Goal: Navigation & Orientation: Locate item on page

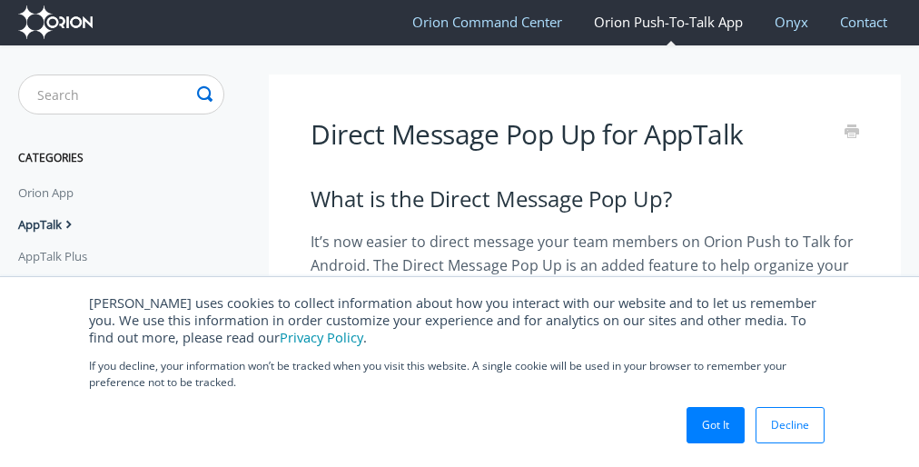
click at [459, 370] on p "If you decline, your information won’t be tracked when you visit this website. …" at bounding box center [459, 374] width 741 height 33
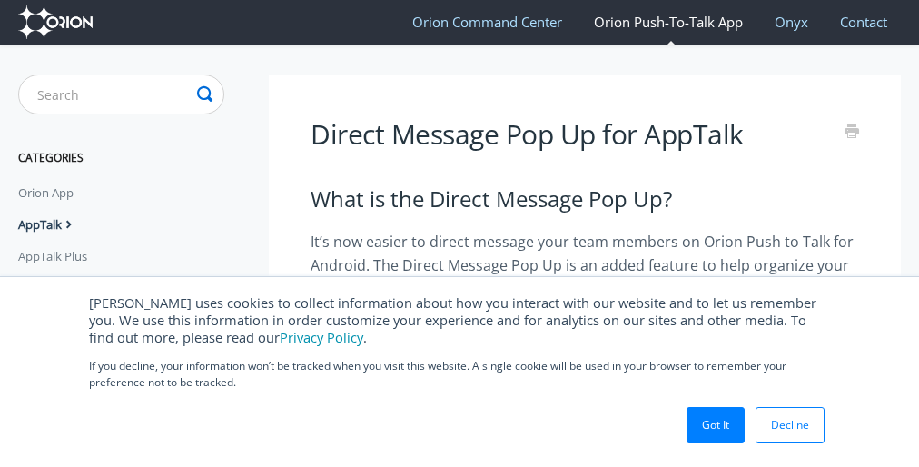
click at [459, 370] on p "If you decline, your information won’t be tracked when you visit this website. …" at bounding box center [459, 374] width 741 height 33
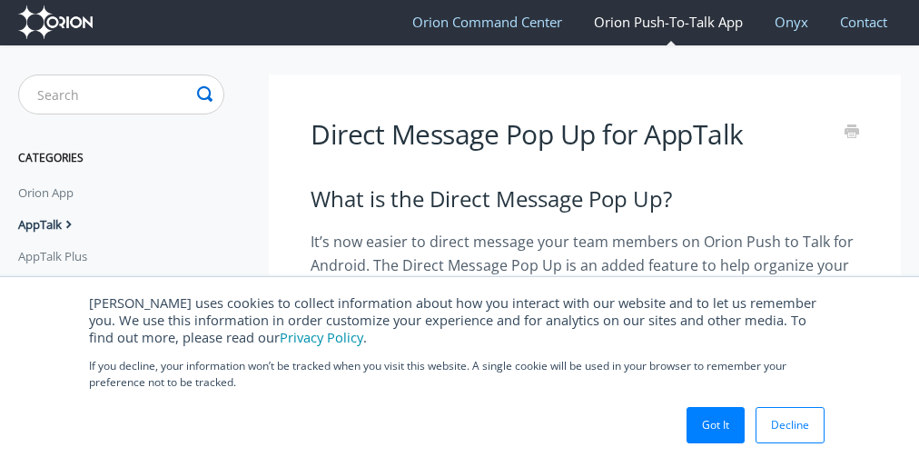
click at [459, 370] on p "If you decline, your information won’t be tracked when you visit this website. …" at bounding box center [459, 374] width 741 height 33
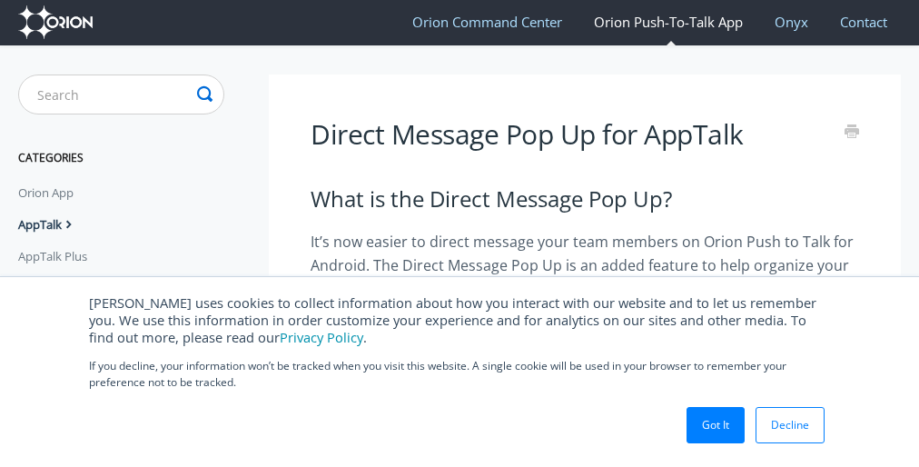
click at [459, 370] on p "If you decline, your information won’t be tracked when you visit this website. …" at bounding box center [459, 374] width 741 height 33
